Goal: Information Seeking & Learning: Check status

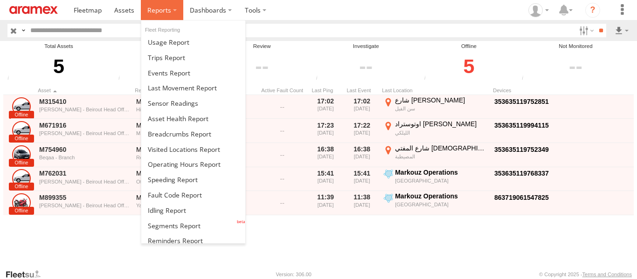
click at [172, 6] on label at bounding box center [162, 10] width 42 height 20
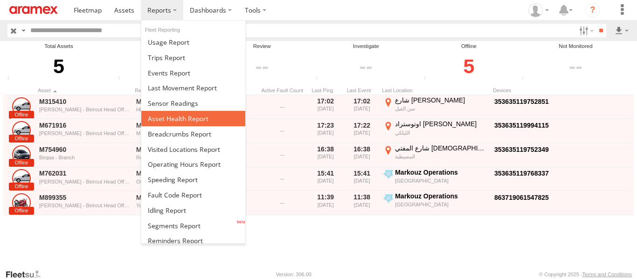
click at [178, 122] on span at bounding box center [178, 118] width 61 height 9
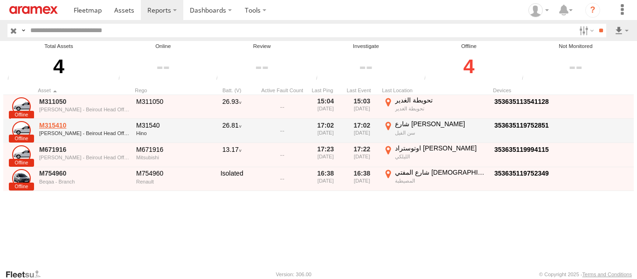
click at [61, 127] on link "M315410" at bounding box center [84, 125] width 91 height 8
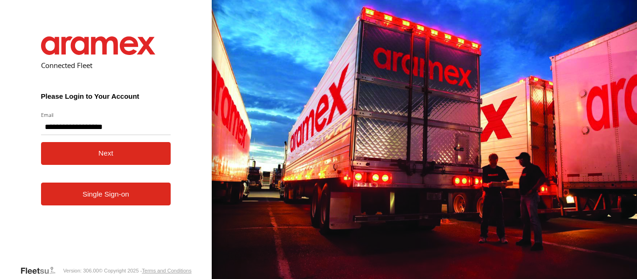
type input "**********"
drag, startPoint x: 97, startPoint y: 154, endPoint x: 90, endPoint y: 176, distance: 22.4
click at [96, 154] on button "Next" at bounding box center [106, 153] width 130 height 23
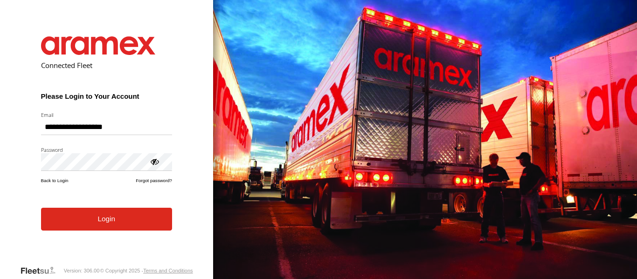
click at [101, 225] on button "Login" at bounding box center [106, 219] width 131 height 23
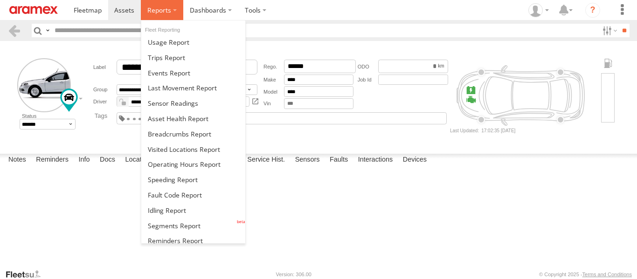
click at [171, 9] on label at bounding box center [162, 10] width 42 height 20
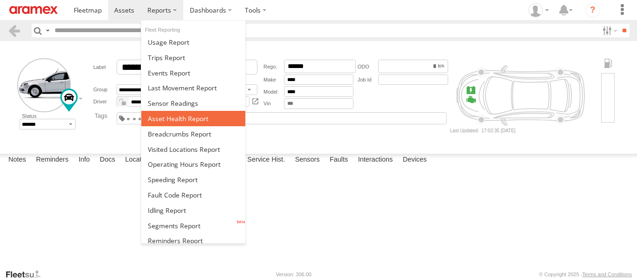
click at [184, 119] on span at bounding box center [178, 118] width 61 height 9
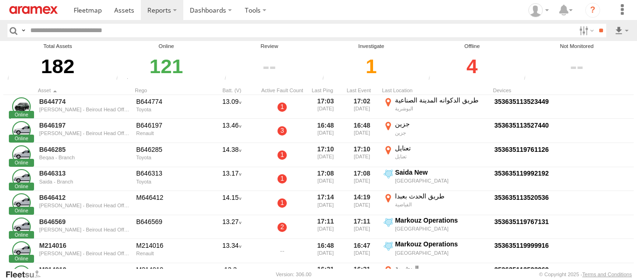
click at [471, 67] on div "4" at bounding box center [472, 66] width 93 height 32
